Goal: Information Seeking & Learning: Learn about a topic

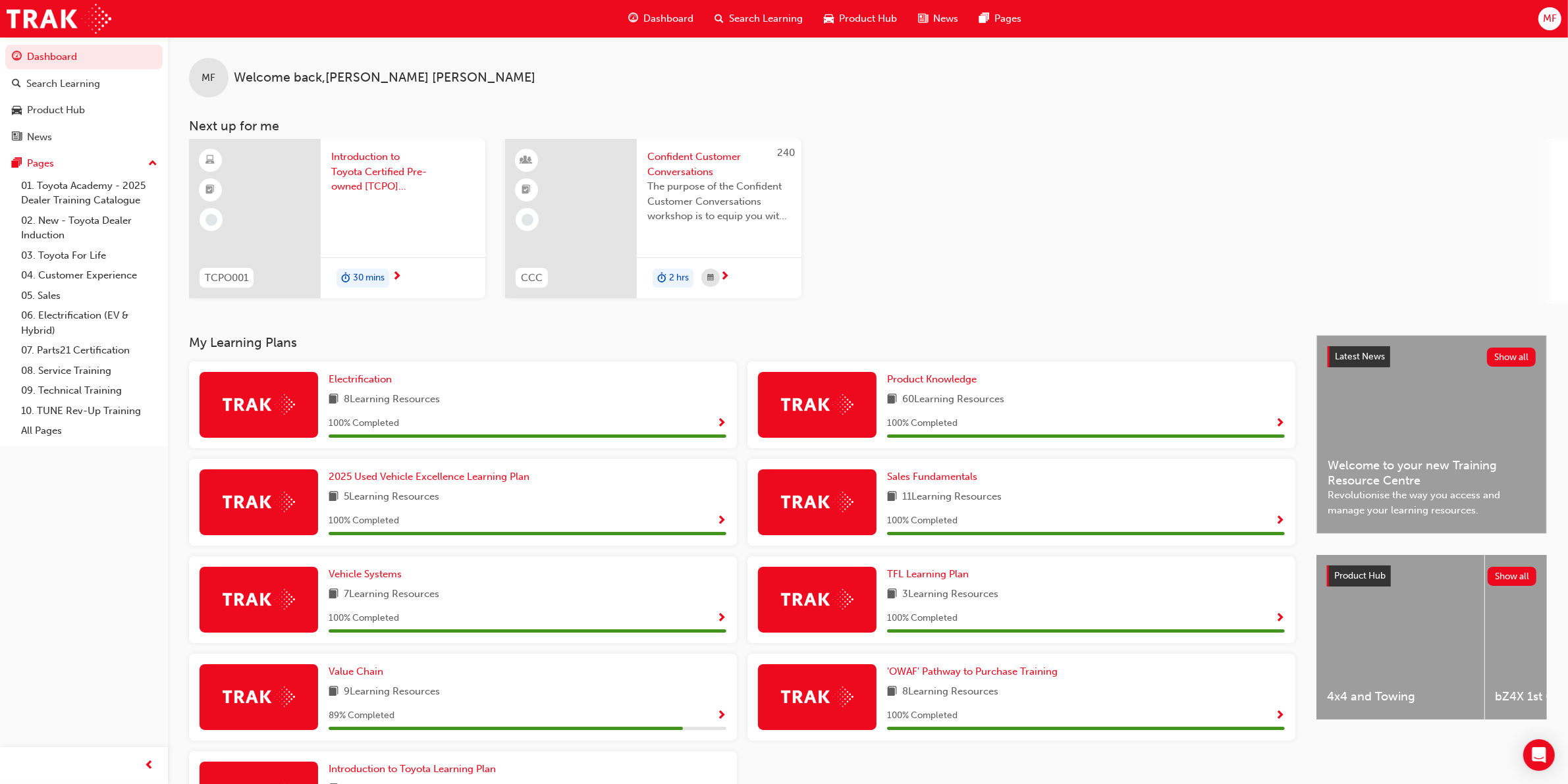
scroll to position [118, 0]
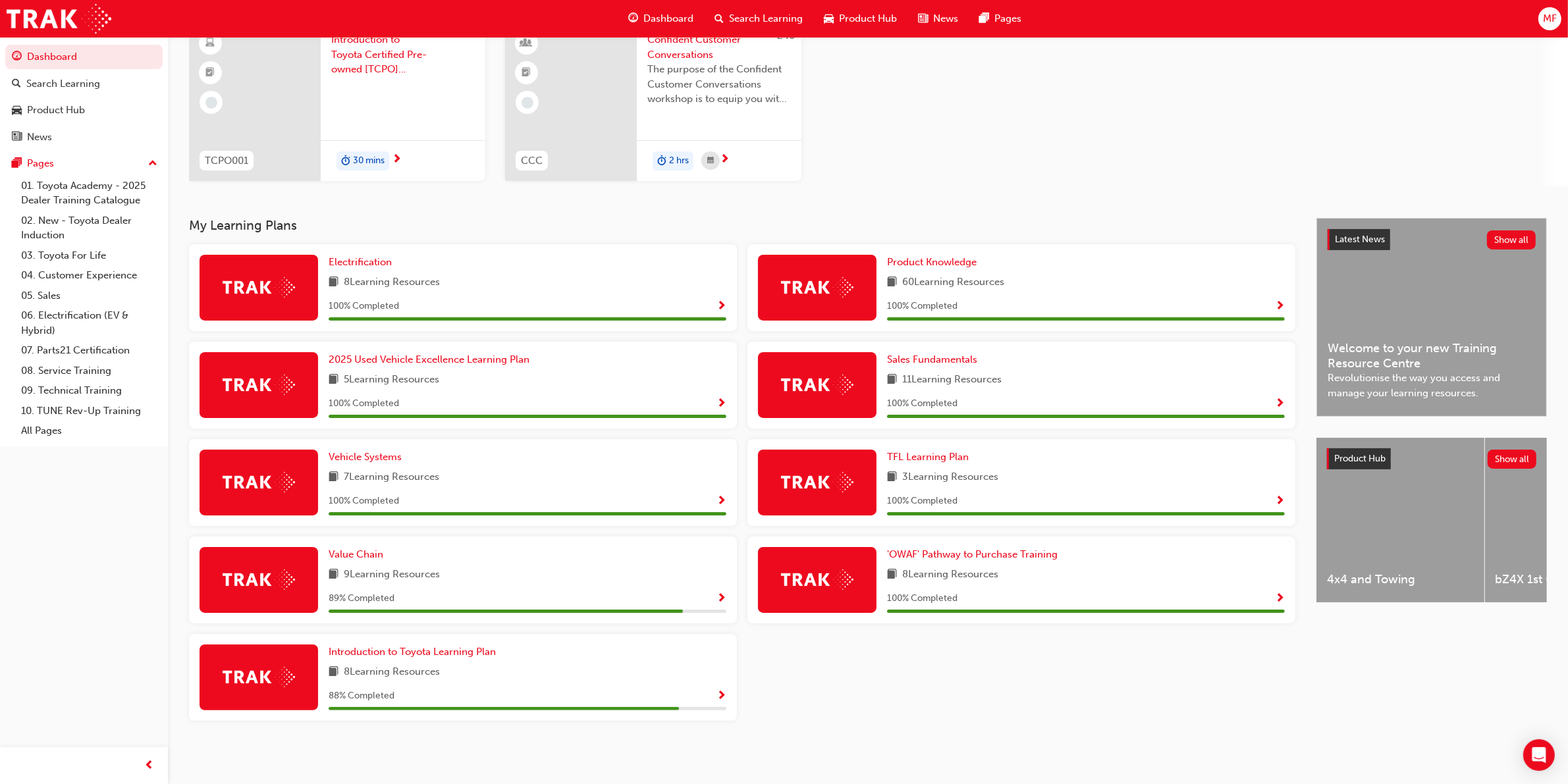
click at [377, 570] on span "9 Learning Resources" at bounding box center [392, 575] width 96 height 17
click at [345, 551] on span "Value Chain" at bounding box center [356, 554] width 55 height 12
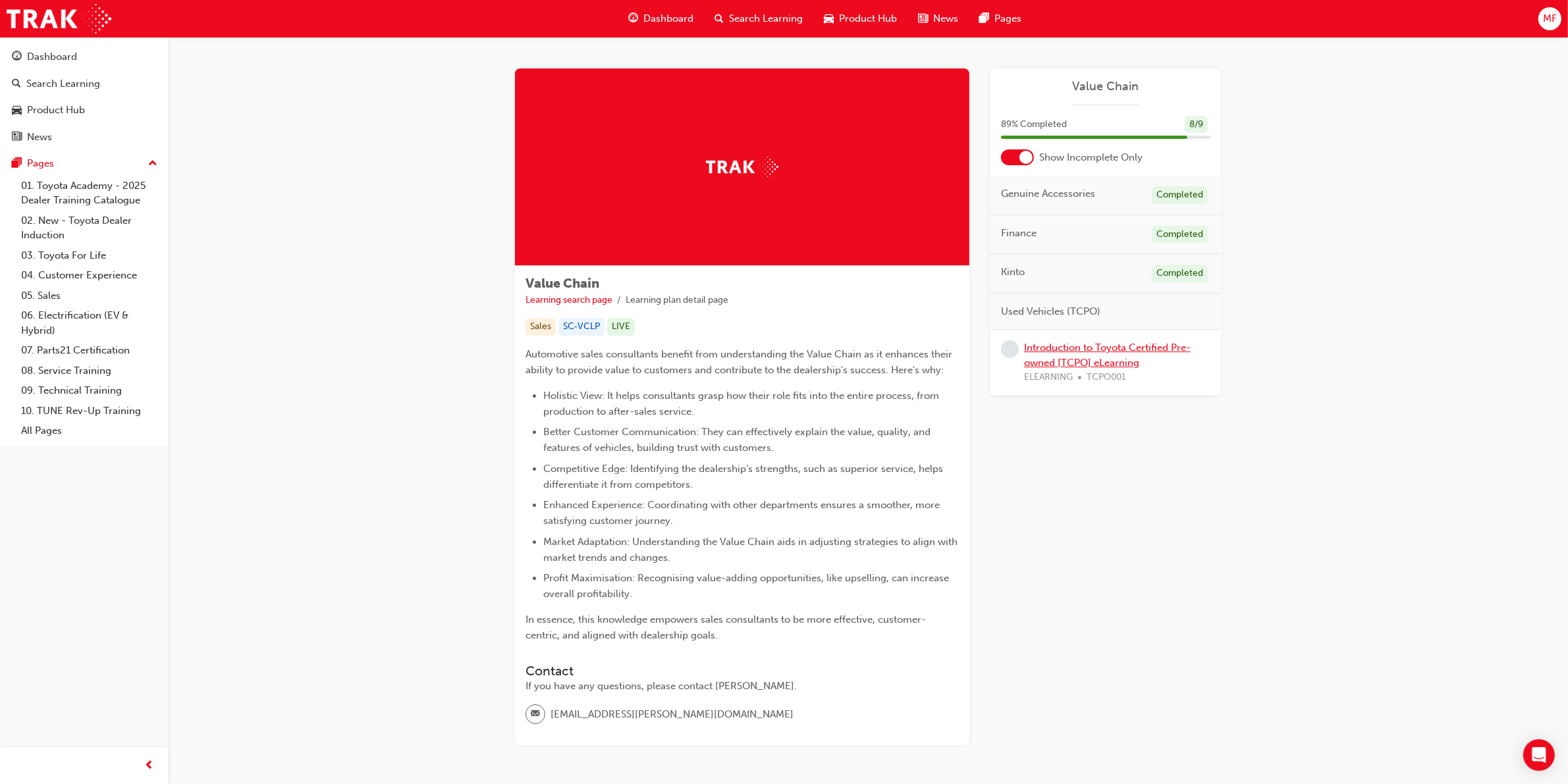
click at [1080, 360] on link "Introduction to Toyota Certified Pre-owned [TCPO] eLearning" at bounding box center [1107, 355] width 167 height 27
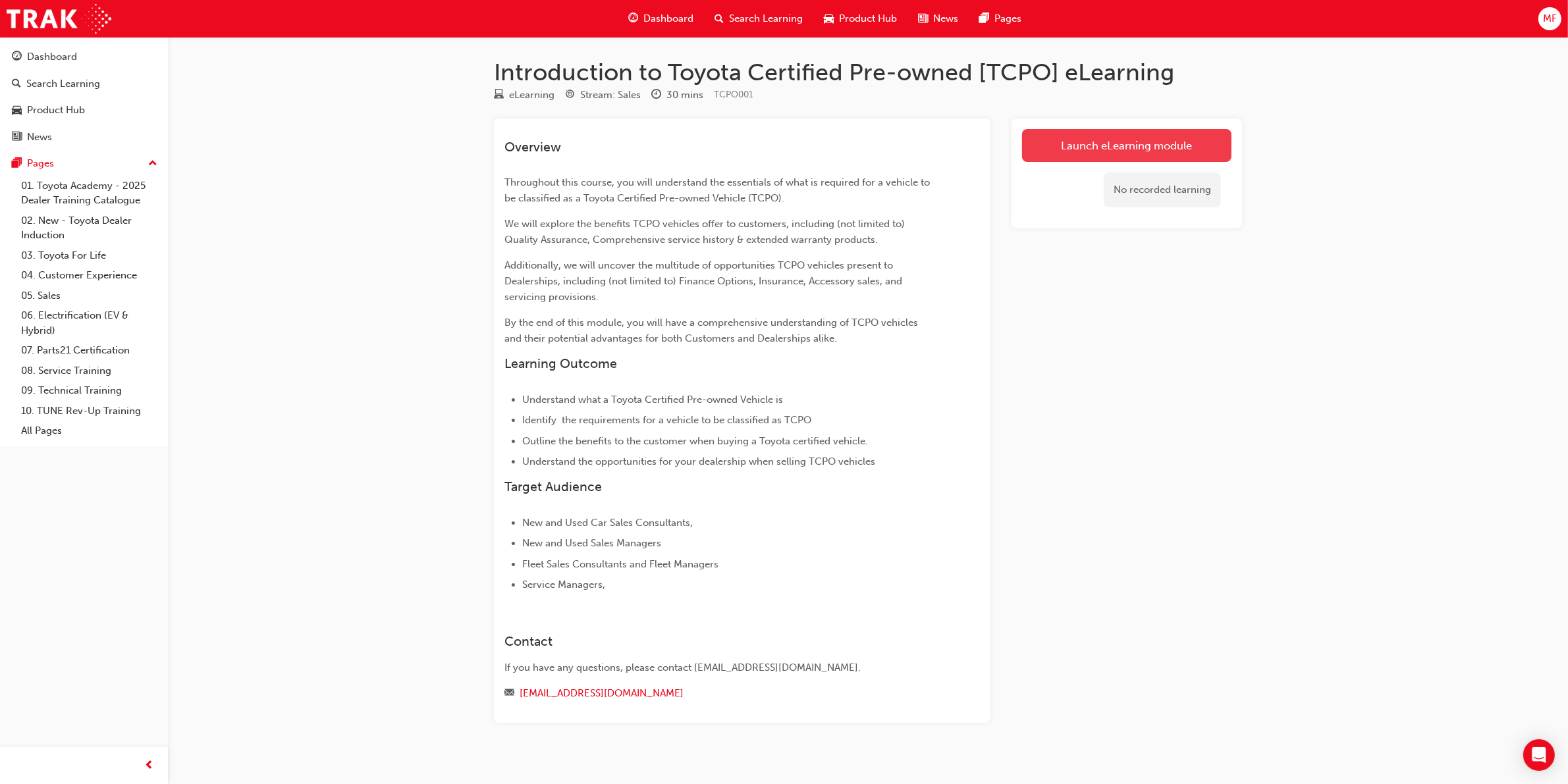
click at [1091, 149] on link "Launch eLearning module" at bounding box center [1126, 145] width 210 height 33
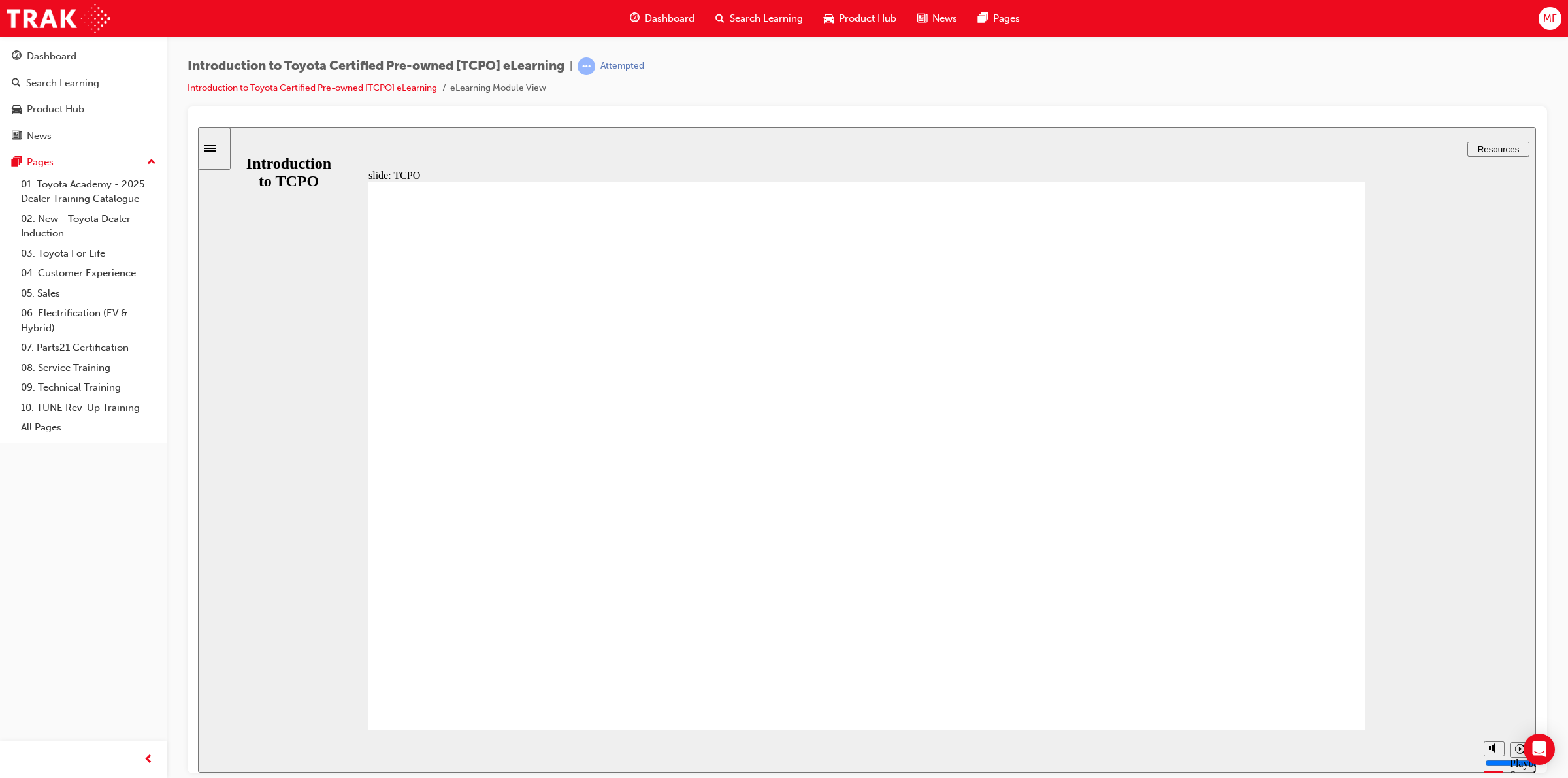
type input "35200"
